Goal: Information Seeking & Learning: Learn about a topic

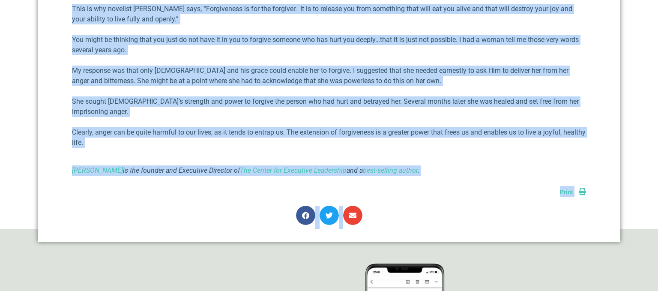
scroll to position [526, 0]
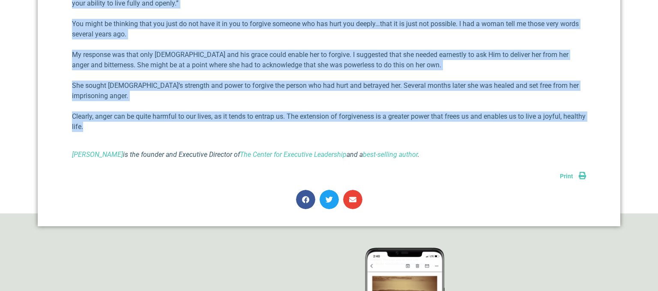
drag, startPoint x: 283, startPoint y: 52, endPoint x: 347, endPoint y: 117, distance: 91.5
click at [347, 117] on div "Anger Issues [PERSON_NAME] III [DATE] In [DATE], there was an article in The Wa…" at bounding box center [329, 9] width 583 height 435
copy div "Lorem Ipsumd Sitamet C. Adipisc ELI Seddoe 3, 5904 Te Inc ut 4450, labor etd ma…"
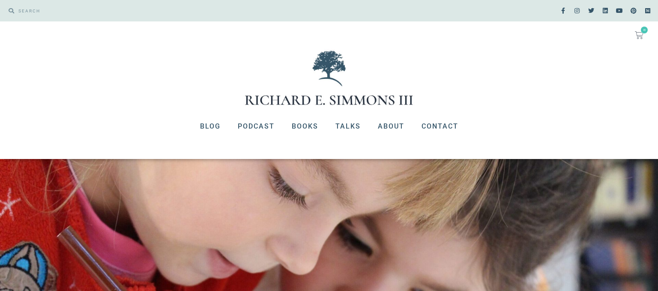
click at [206, 39] on div "No products in the cart. $ 0.00 0 Cart" at bounding box center [329, 35] width 650 height 19
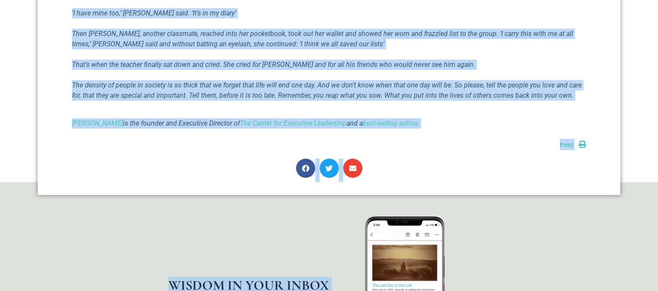
scroll to position [818, 0]
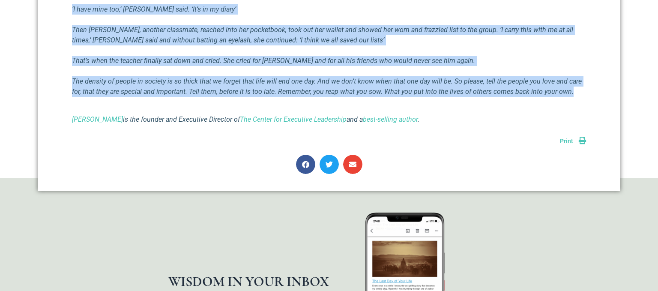
drag, startPoint x: 297, startPoint y: 296, endPoint x: 578, endPoint y: 68, distance: 361.9
copy div "The Power of Encouragement [PERSON_NAME] [DATE] I think we rarely consider cour…"
